Goal: Ask a question

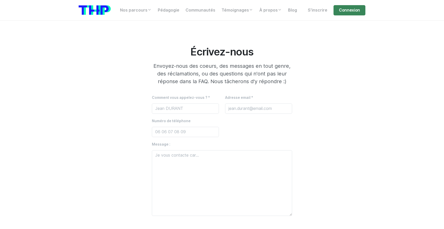
scroll to position [183, 0]
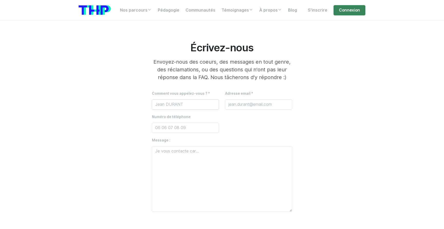
click at [186, 106] on input "text" at bounding box center [185, 104] width 67 height 10
type input "[PERSON_NAME]"
click at [250, 107] on input "email" at bounding box center [258, 104] width 67 height 10
type input "[EMAIL_ADDRESS][DOMAIN_NAME]"
click at [182, 130] on input "tel" at bounding box center [185, 128] width 67 height 10
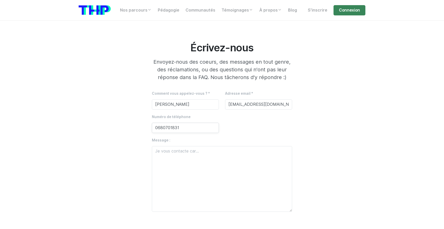
type input "0680701831"
click at [179, 155] on textarea at bounding box center [222, 179] width 140 height 66
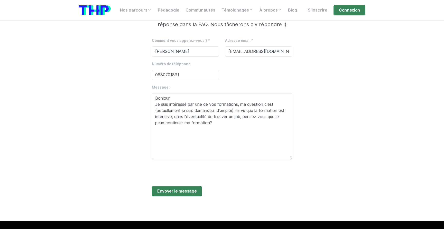
scroll to position [240, 0]
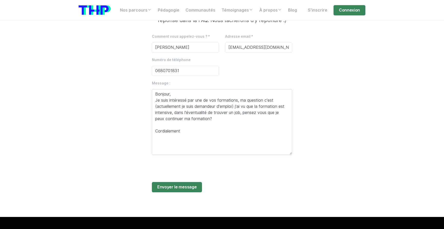
type textarea "Bonjour, Je suis intéressé par une de vos formations, ma question c'est (actuel…"
click at [177, 187] on span "Envoyer le message" at bounding box center [176, 187] width 39 height 6
